Goal: Communication & Community: Answer question/provide support

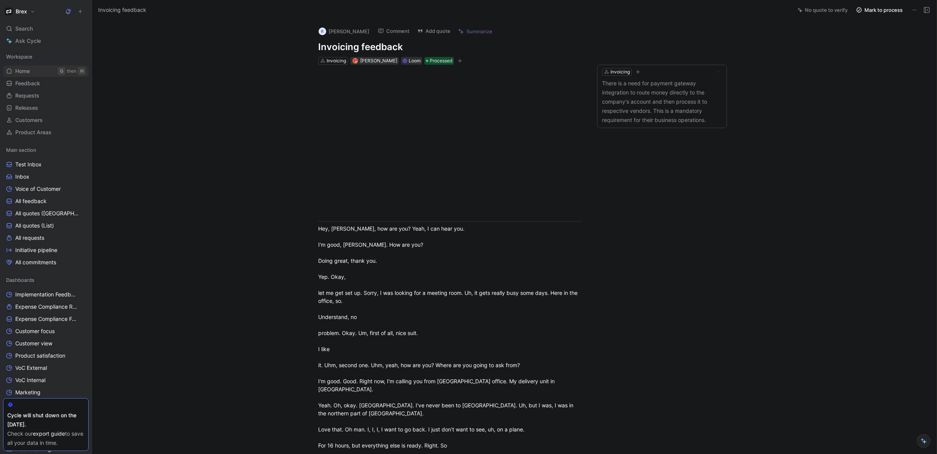
click at [35, 71] on link "Home G then H" at bounding box center [46, 70] width 86 height 11
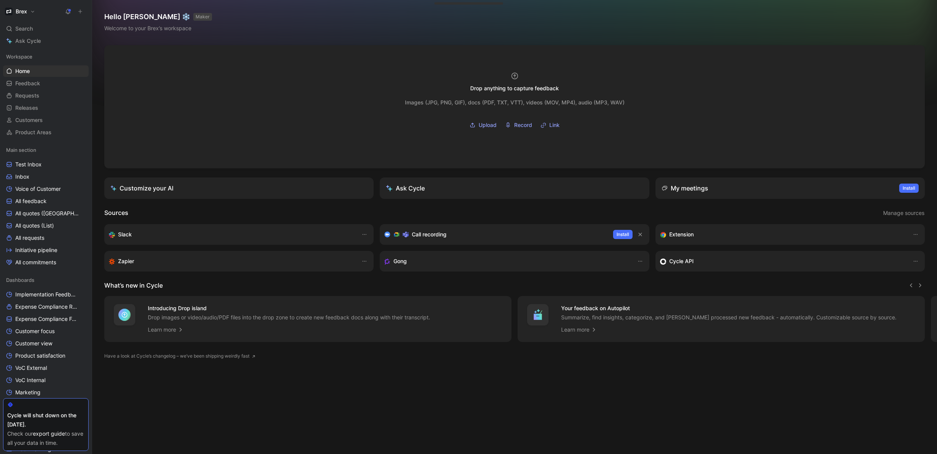
click at [79, 14] on button at bounding box center [80, 11] width 11 height 11
click at [142, 17] on button "New feedback c" at bounding box center [132, 14] width 82 height 13
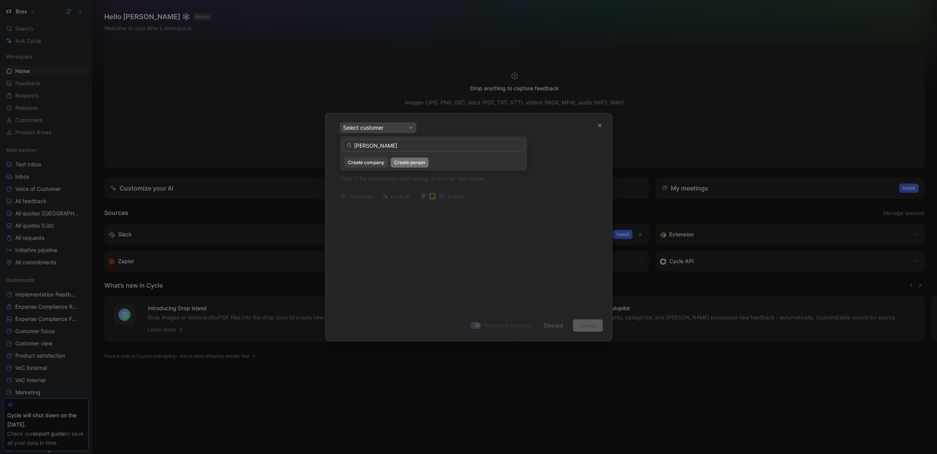
type input "[PERSON_NAME]"
click at [415, 167] on div "[PERSON_NAME] Create company Create person" at bounding box center [433, 153] width 187 height 34
click at [415, 165] on span "Create person" at bounding box center [409, 163] width 31 height 8
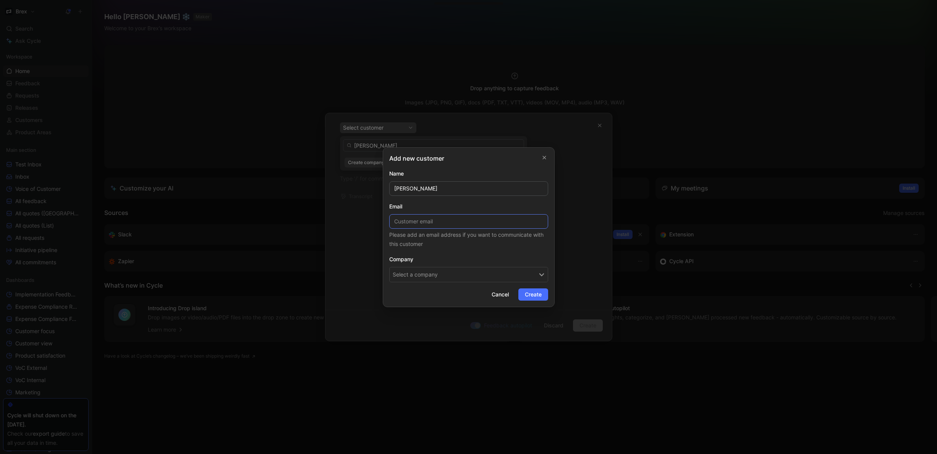
click at [454, 221] on input at bounding box center [468, 221] width 159 height 15
click at [412, 221] on input "[EMAIL_ADDRESS][DOMAIN_NAME]" at bounding box center [468, 221] width 159 height 15
type input "[EMAIL_ADDRESS][DOMAIN_NAME]"
click at [454, 274] on button "Select a company" at bounding box center [468, 274] width 159 height 15
type input "suplifu"
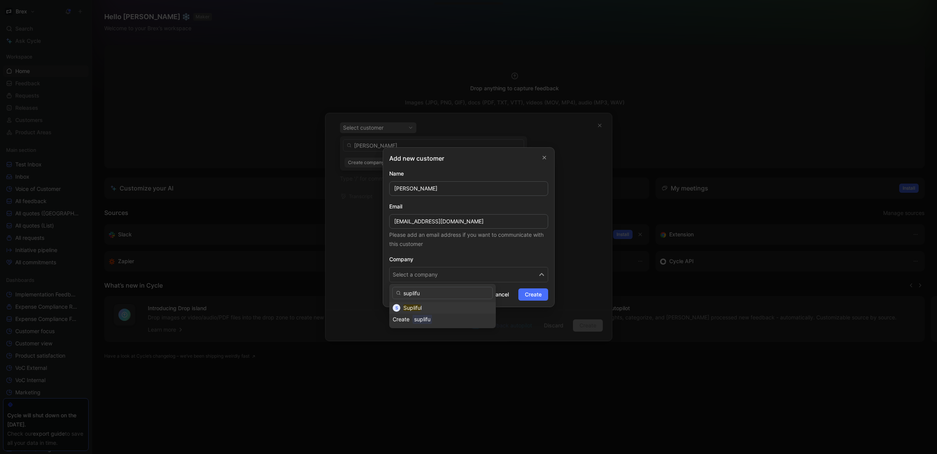
click at [449, 307] on div "Suplifu l" at bounding box center [448, 307] width 89 height 9
click at [541, 298] on span "Create" at bounding box center [533, 294] width 17 height 9
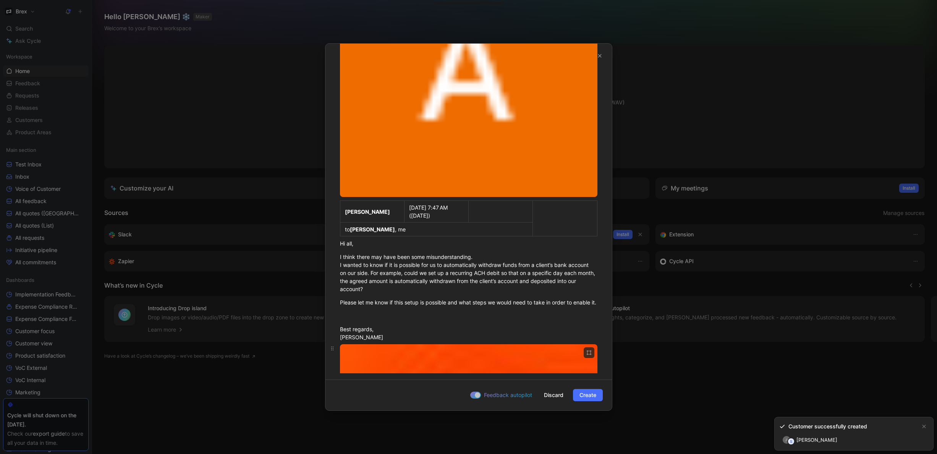
scroll to position [1061, 0]
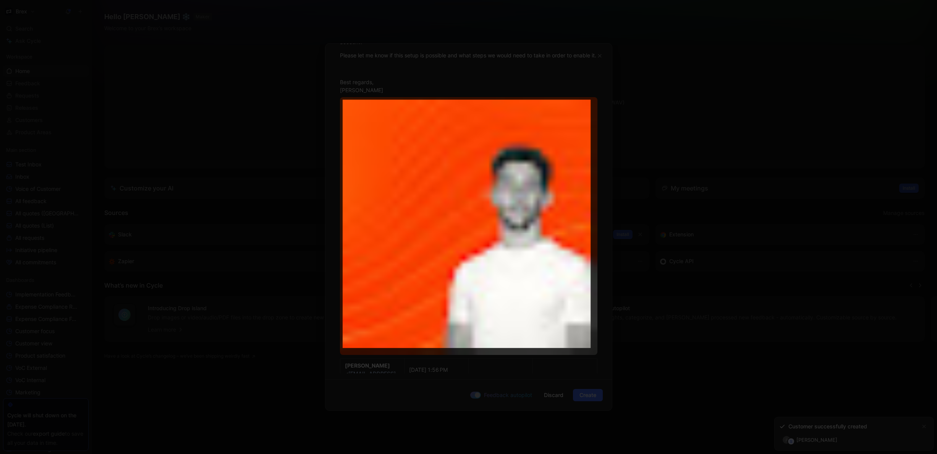
click at [459, 193] on body "Brex Search ⌘ K Ask Cycle Workspace Home G then H Feedback G then F Requests G …" at bounding box center [468, 227] width 937 height 454
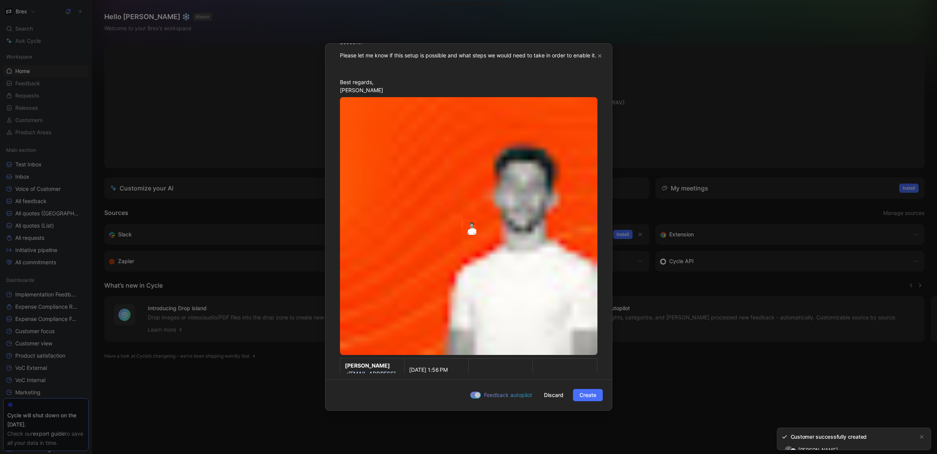
click at [462, 196] on div at bounding box center [468, 227] width 937 height 454
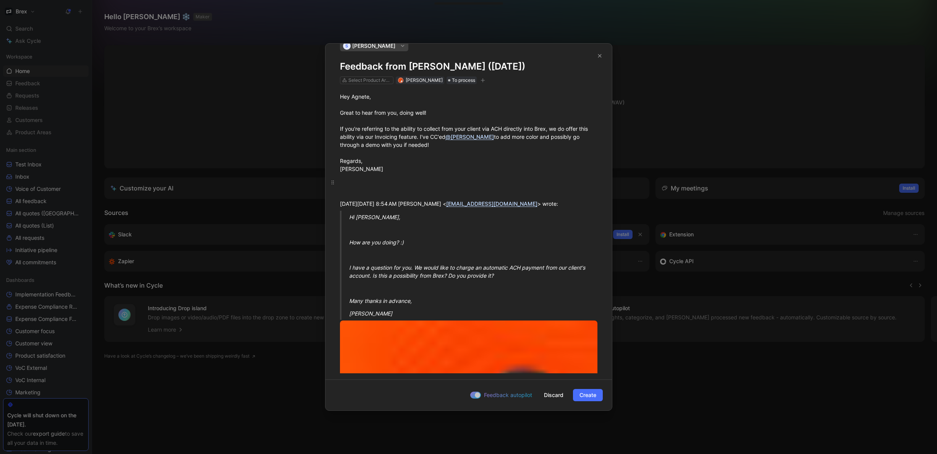
scroll to position [0, 0]
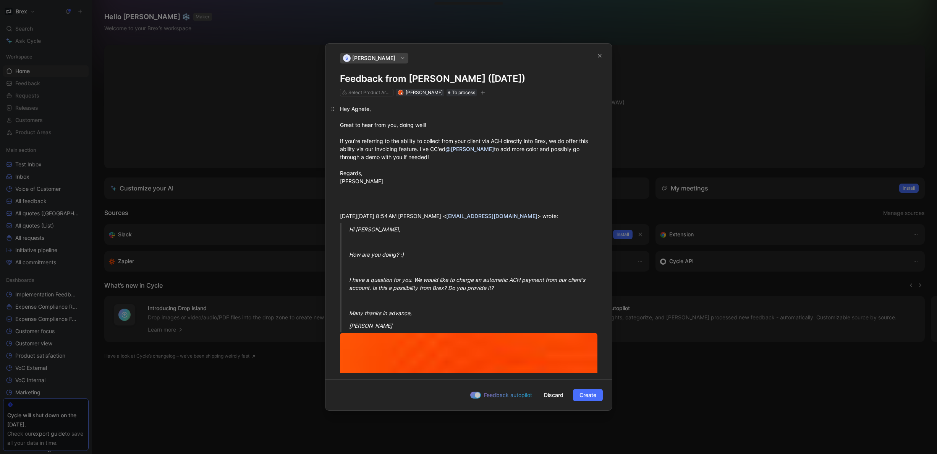
click at [469, 116] on div "Hey Agnete, Great to hear from you, doing well! If you're referring to the abil…" at bounding box center [469, 145] width 258 height 80
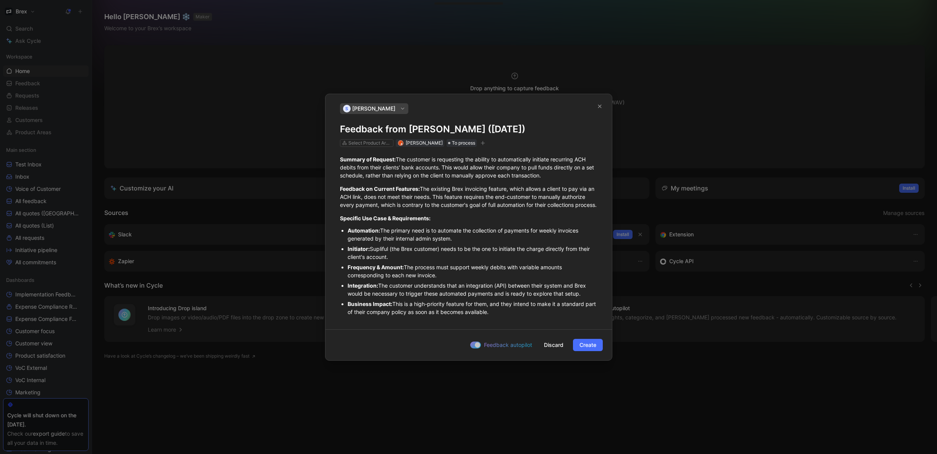
click at [582, 345] on span "Create" at bounding box center [588, 344] width 17 height 9
